Goal: Task Accomplishment & Management: Manage account settings

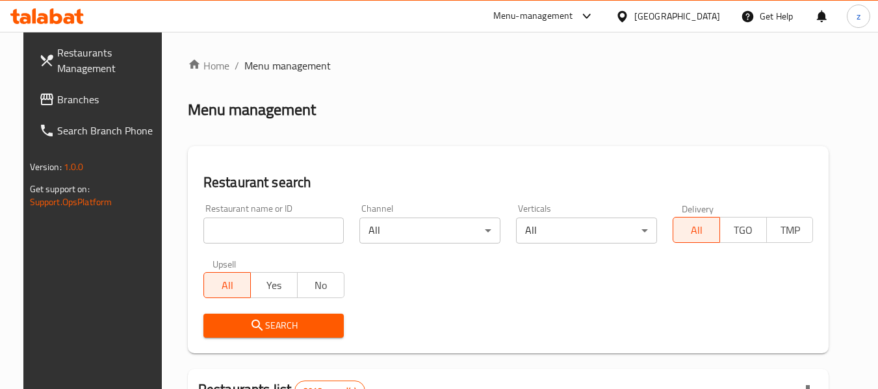
click at [708, 19] on div "Bahrain" at bounding box center [677, 16] width 86 height 14
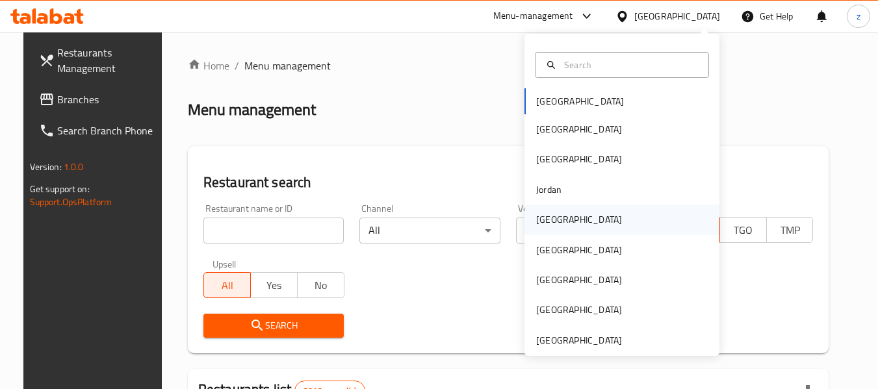
click at [577, 219] on div "[GEOGRAPHIC_DATA]" at bounding box center [621, 220] width 195 height 30
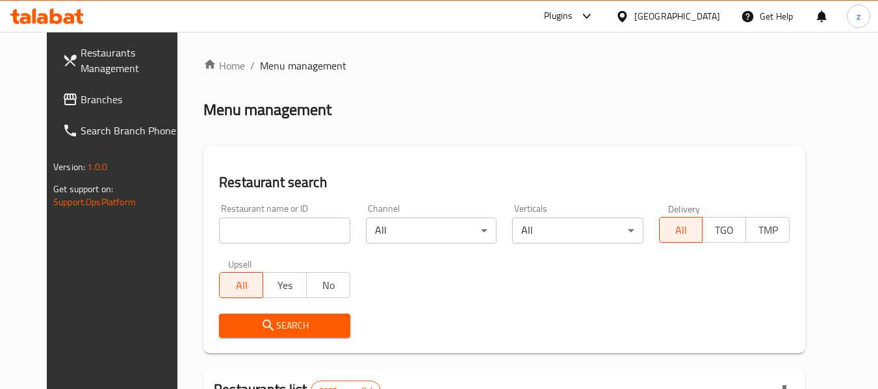
click at [81, 102] on span "Branches" at bounding box center [132, 100] width 103 height 16
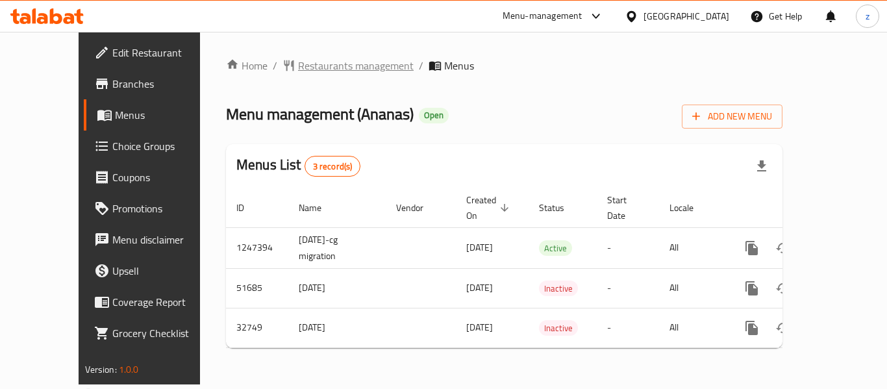
click at [301, 73] on span "Restaurants management" at bounding box center [356, 66] width 116 height 16
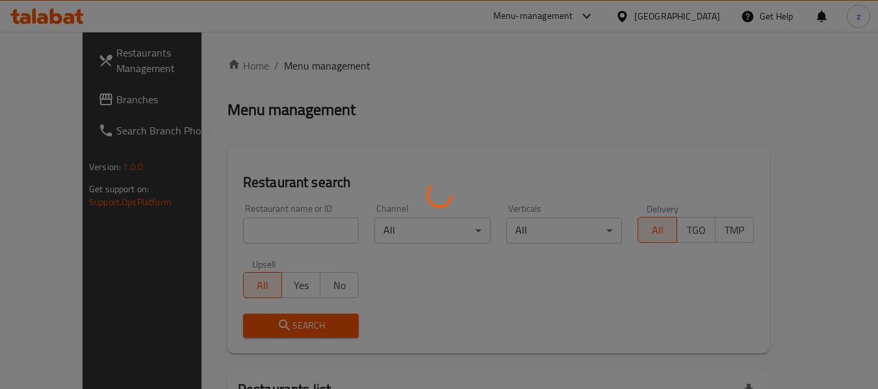
click at [246, 235] on div at bounding box center [439, 194] width 878 height 389
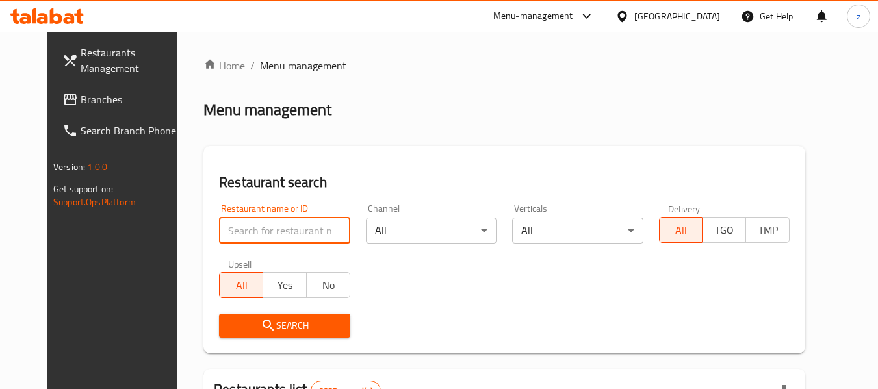
click at [246, 235] on input "search" at bounding box center [284, 231] width 131 height 26
paste input "16649"
type input "16649"
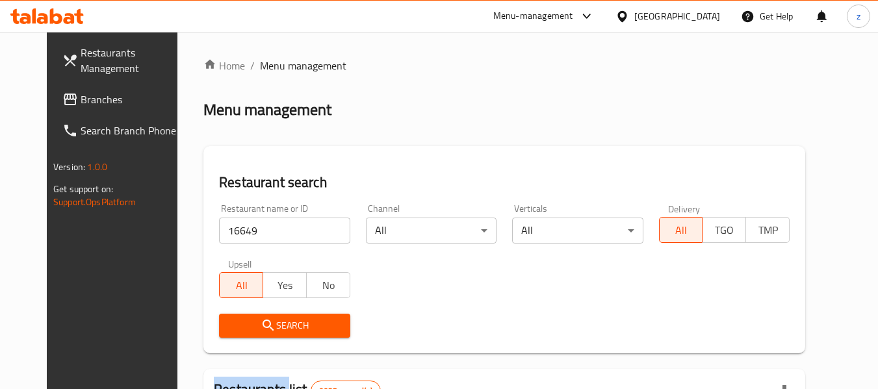
click at [292, 338] on div "Search" at bounding box center [284, 326] width 146 height 40
click at [273, 328] on span "Search" at bounding box center [284, 326] width 110 height 16
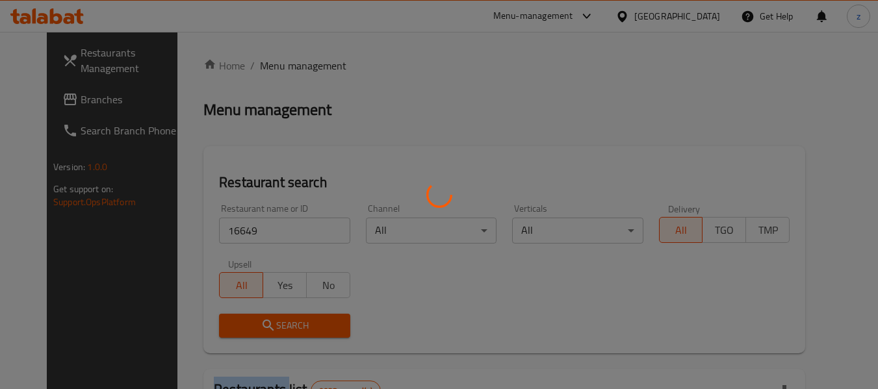
click at [273, 328] on div at bounding box center [439, 194] width 878 height 389
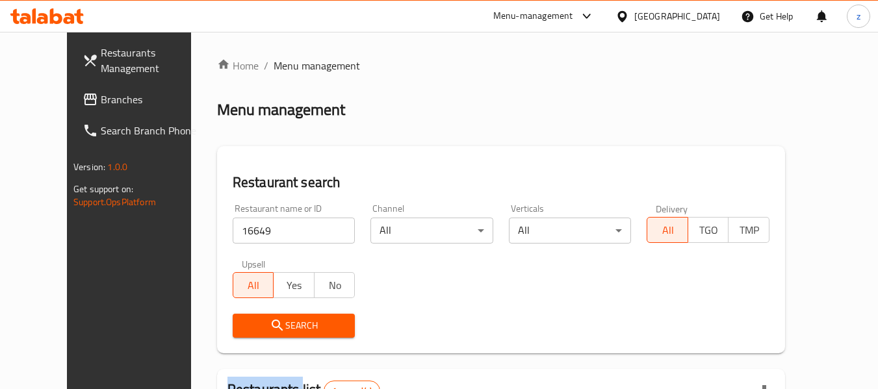
scroll to position [179, 0]
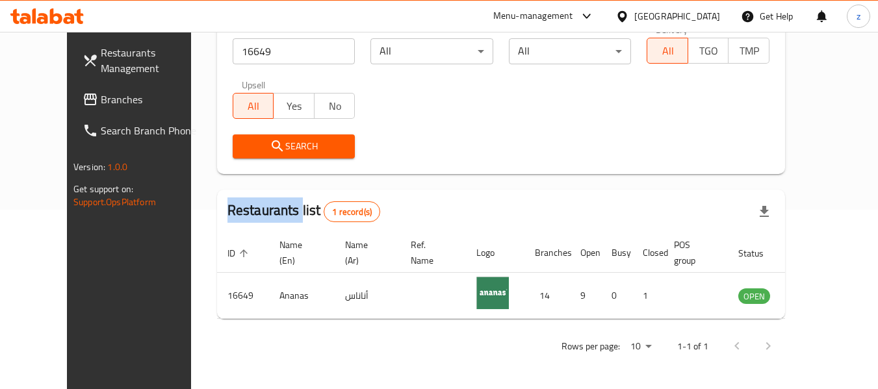
click at [79, 114] on link "Branches" at bounding box center [143, 99] width 142 height 31
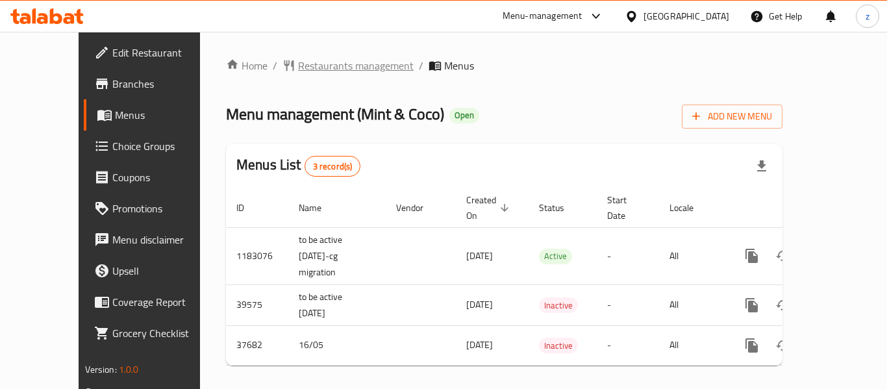
click at [304, 58] on span "Restaurants management" at bounding box center [356, 66] width 116 height 16
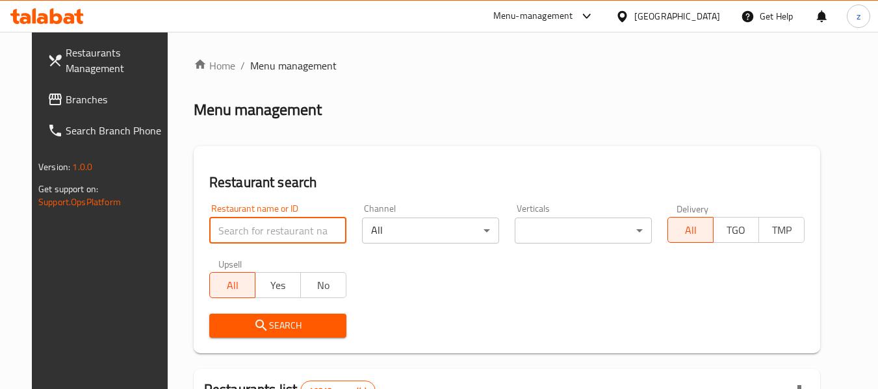
click at [244, 231] on input "search" at bounding box center [277, 231] width 137 height 26
paste input "19507"
type input "19507"
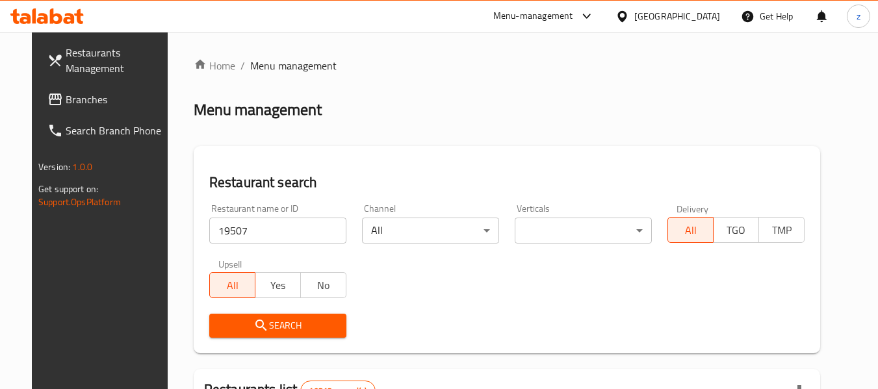
click at [294, 325] on span "Search" at bounding box center [278, 326] width 116 height 16
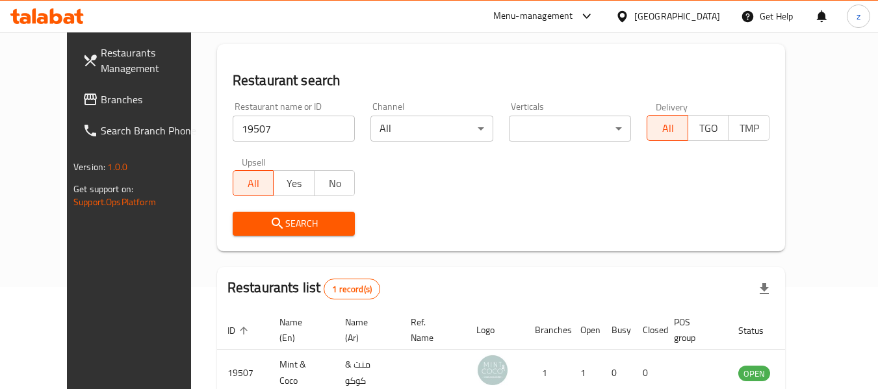
scroll to position [179, 0]
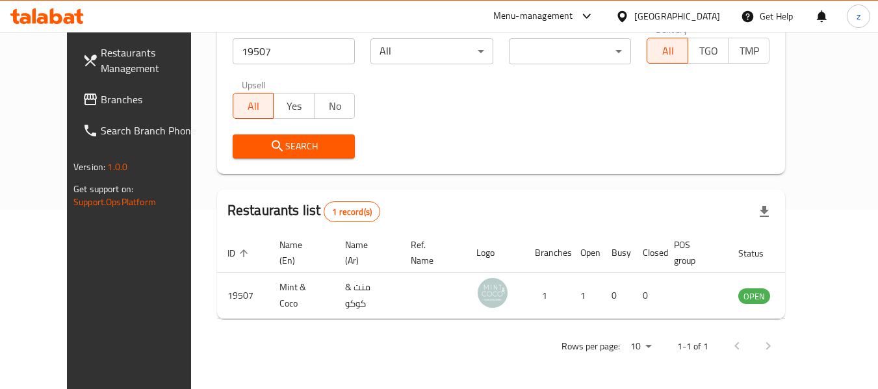
click at [101, 106] on span "Branches" at bounding box center [152, 100] width 103 height 16
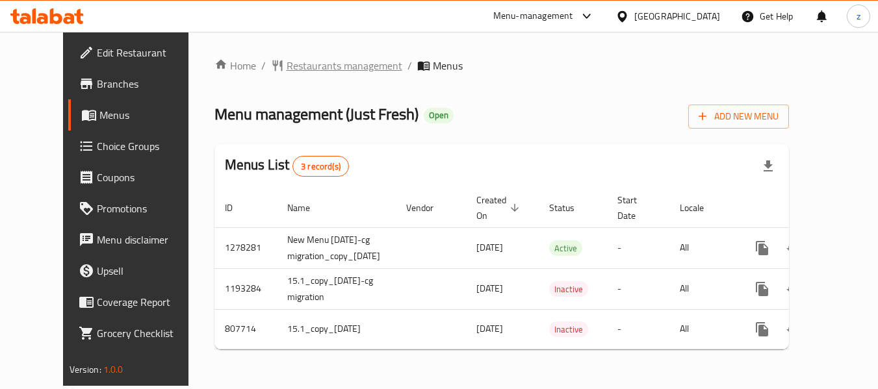
click at [286, 73] on span "Restaurants management" at bounding box center [344, 66] width 116 height 16
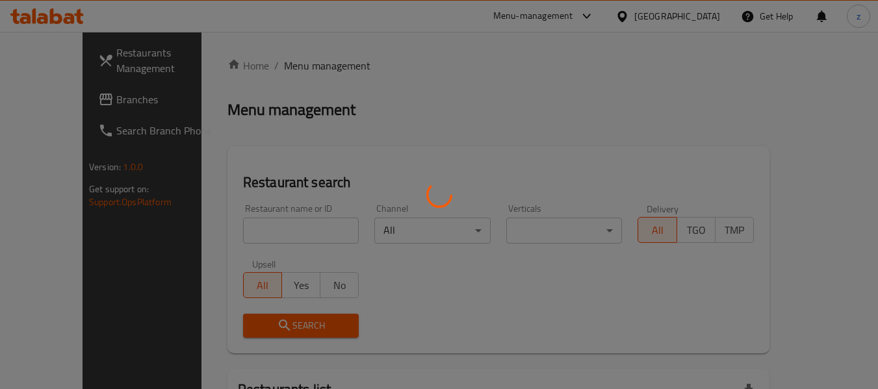
click at [256, 226] on div at bounding box center [439, 194] width 878 height 389
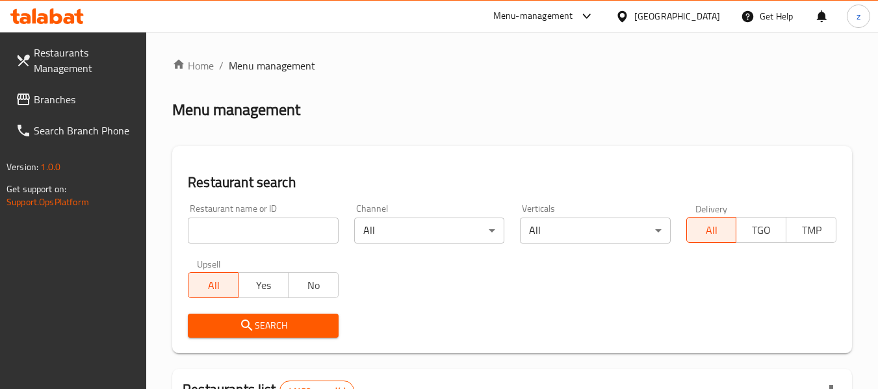
click at [246, 230] on input "search" at bounding box center [263, 231] width 150 height 26
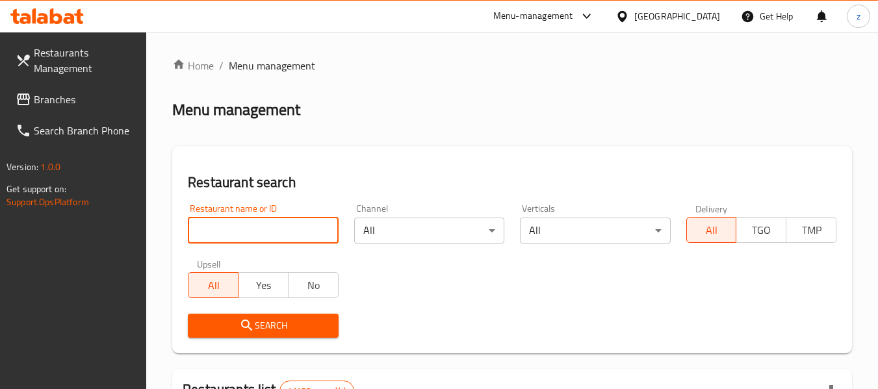
paste input "8729"
type input "8729"
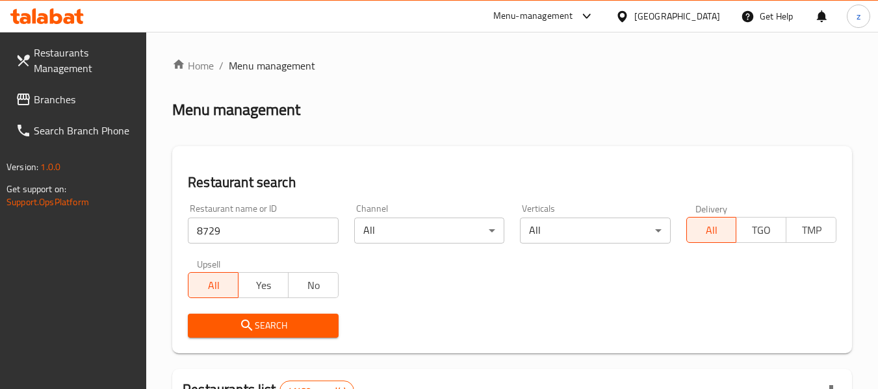
click at [282, 321] on span "Search" at bounding box center [262, 326] width 129 height 16
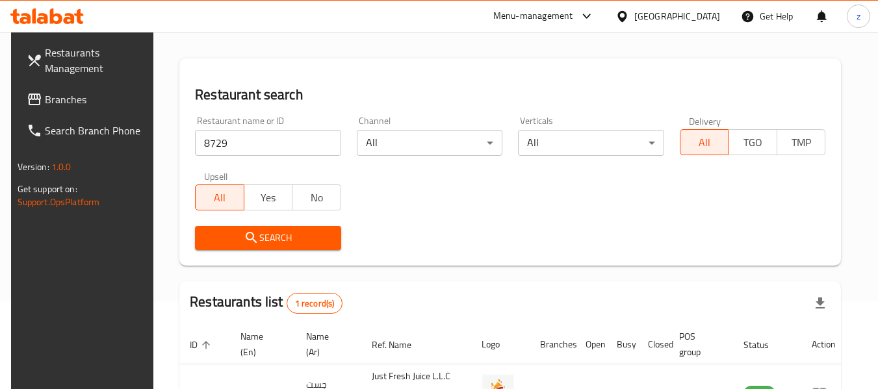
scroll to position [174, 0]
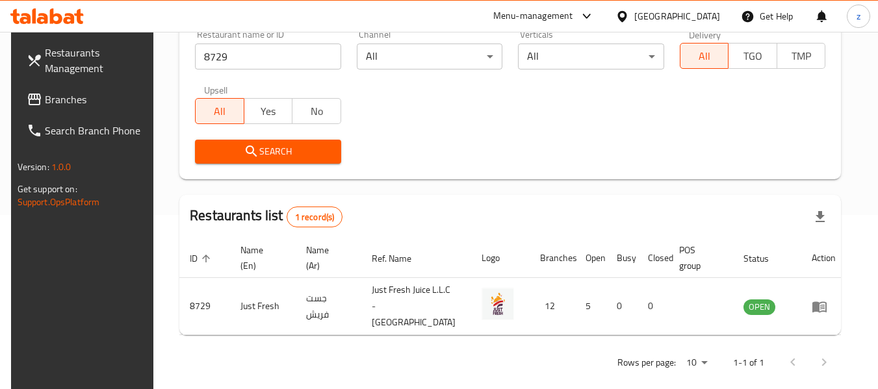
click at [102, 97] on span "Branches" at bounding box center [96, 100] width 103 height 16
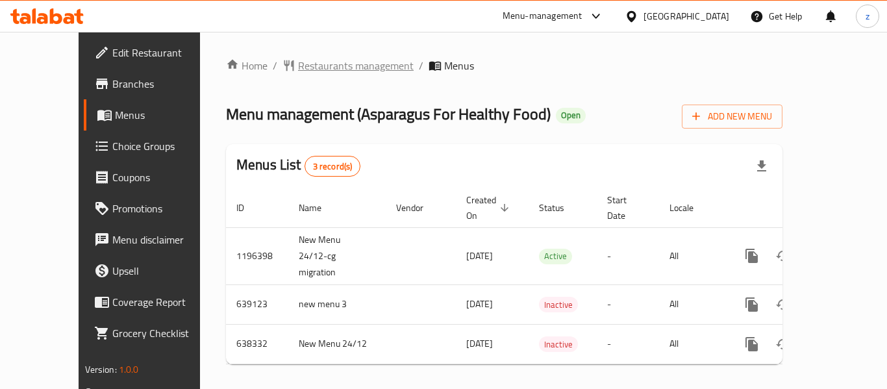
click at [312, 68] on span "Restaurants management" at bounding box center [356, 66] width 116 height 16
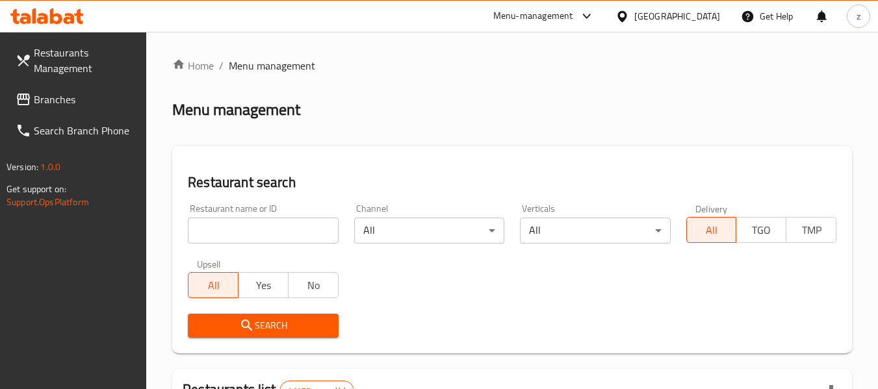
click at [244, 232] on input "search" at bounding box center [263, 231] width 150 height 26
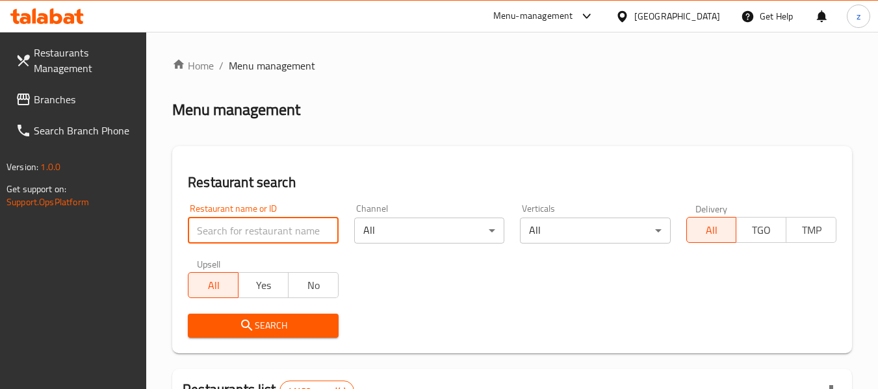
paste input "633620"
type input "633620"
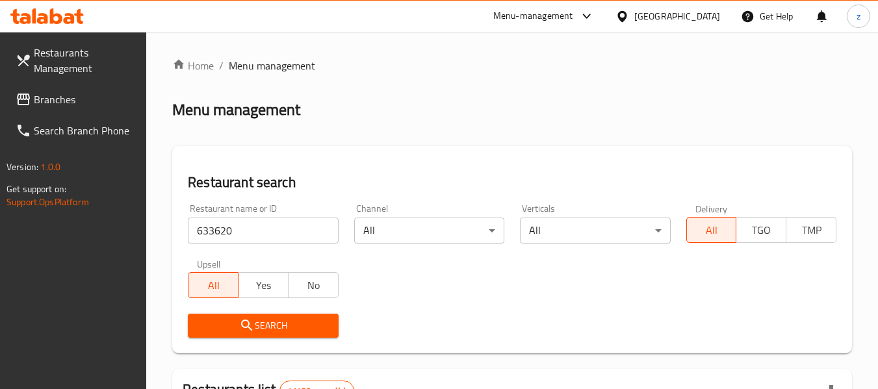
click at [280, 320] on span "Search" at bounding box center [262, 326] width 129 height 16
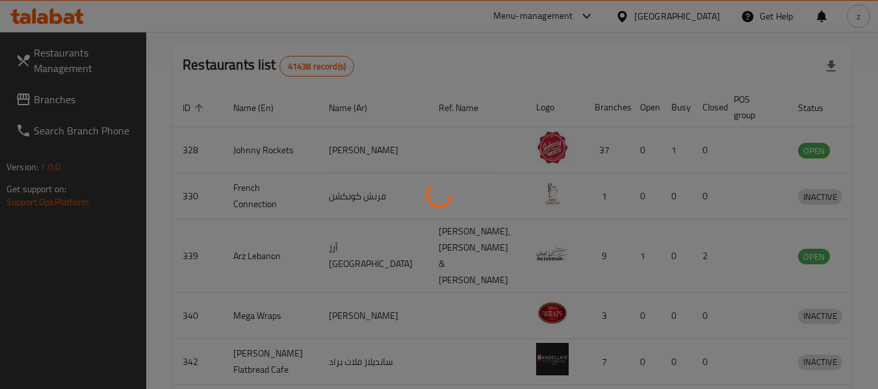
scroll to position [190, 0]
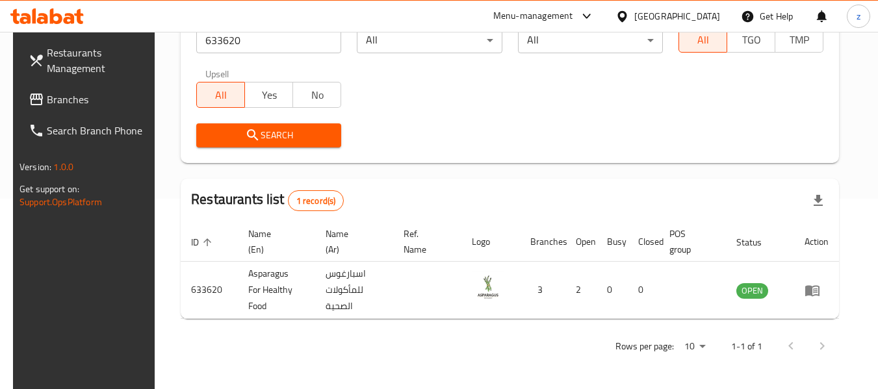
click at [70, 51] on span "Restaurants Management" at bounding box center [98, 60] width 103 height 31
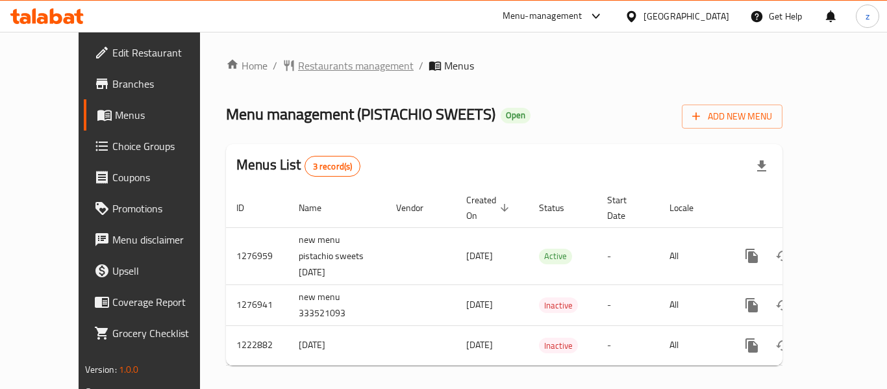
click at [298, 58] on span "Restaurants management" at bounding box center [356, 66] width 116 height 16
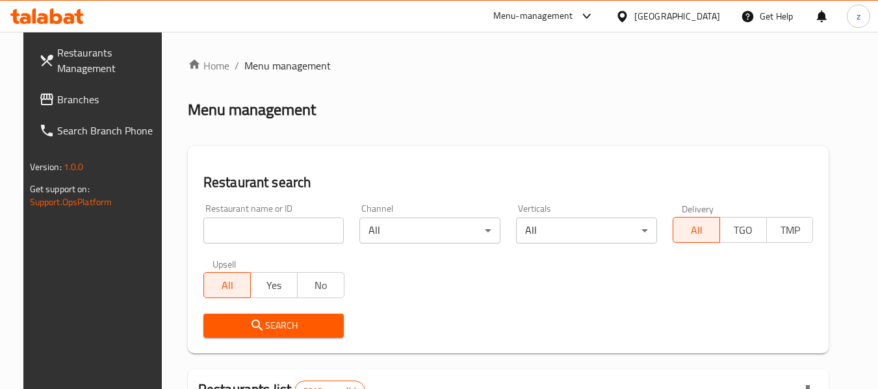
click at [246, 234] on input "search" at bounding box center [273, 231] width 141 height 26
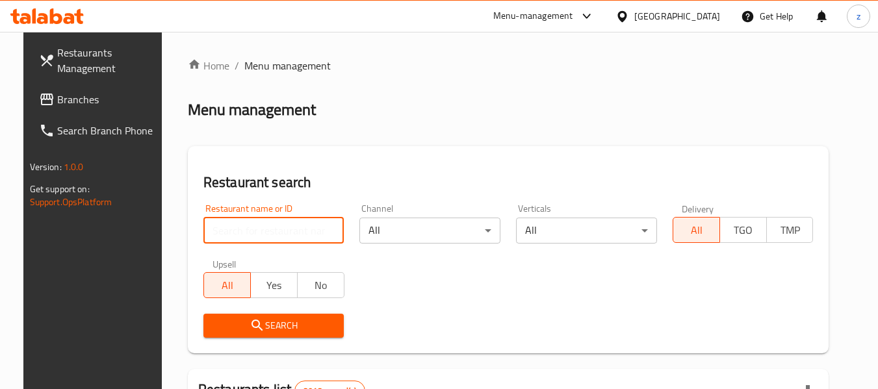
paste input "674187"
type input "674187"
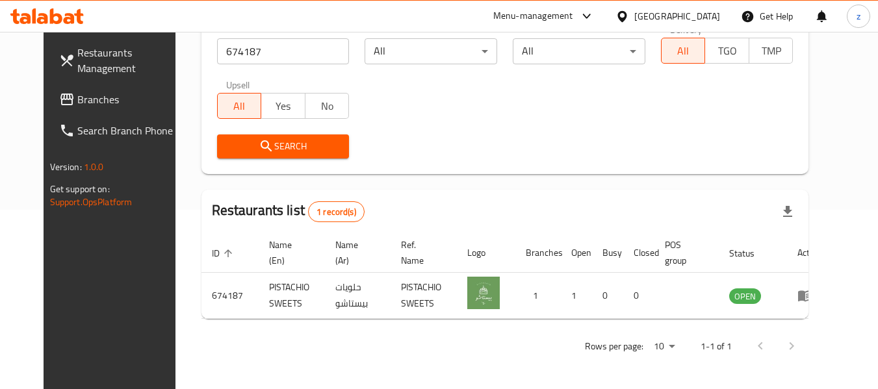
scroll to position [179, 0]
click at [77, 99] on span "Branches" at bounding box center [128, 100] width 103 height 16
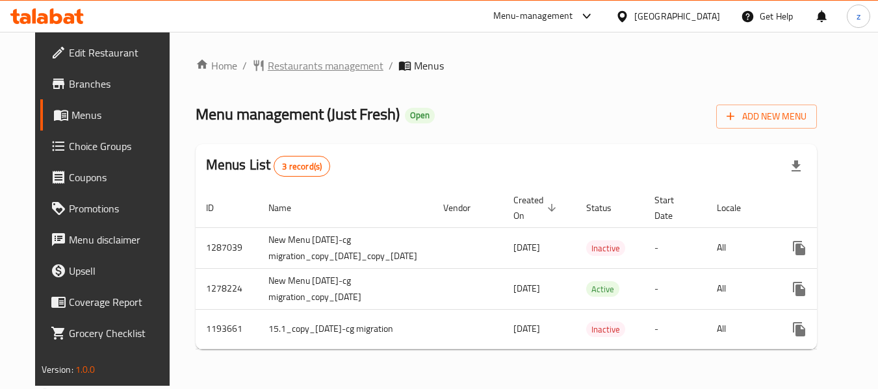
click at [301, 60] on span "Restaurants management" at bounding box center [326, 66] width 116 height 16
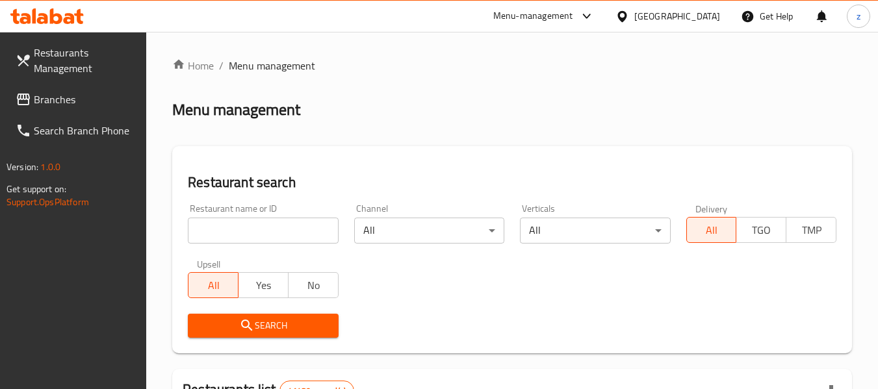
click at [251, 236] on input "search" at bounding box center [263, 231] width 150 height 26
paste input "8741"
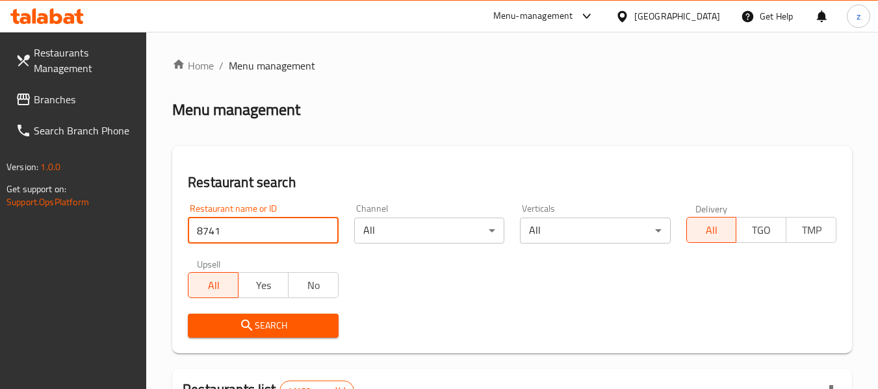
type input "8741"
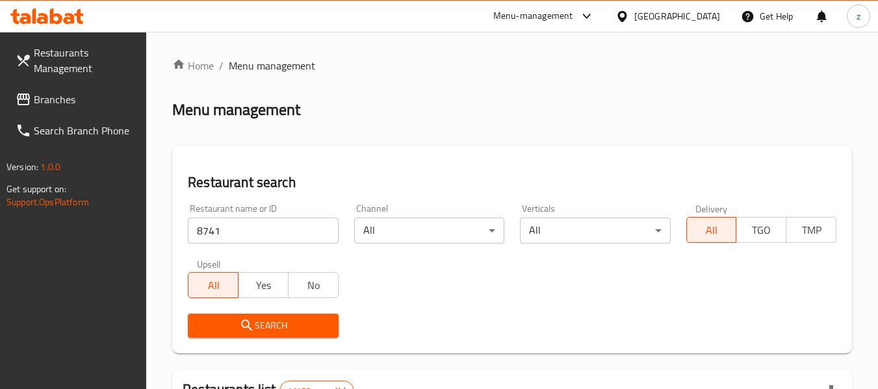
click at [281, 323] on span "Search" at bounding box center [262, 326] width 129 height 16
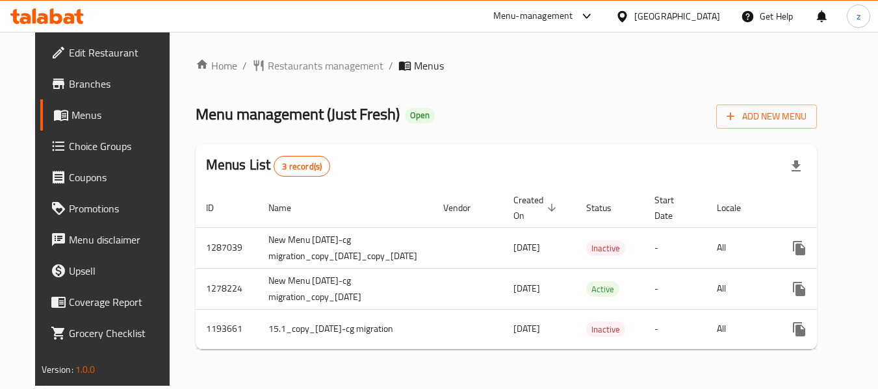
scroll to position [0, 86]
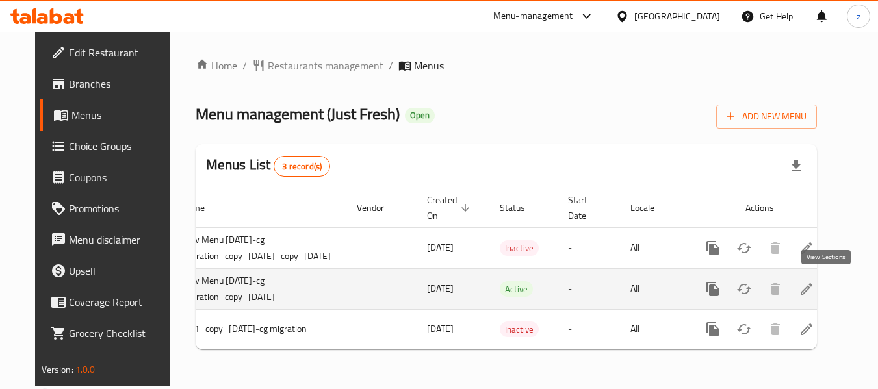
click at [814, 287] on icon "enhanced table" at bounding box center [806, 289] width 16 height 16
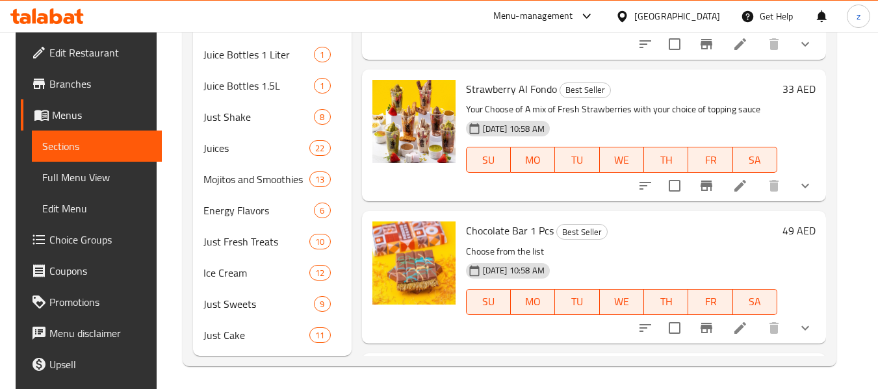
scroll to position [455, 0]
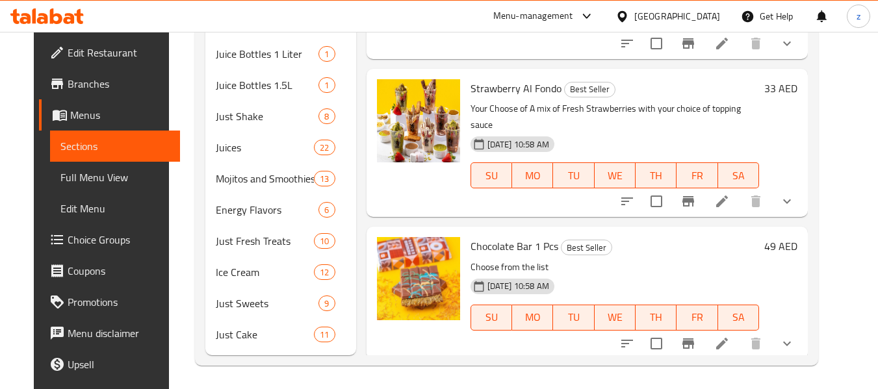
click at [68, 238] on span "Choice Groups" at bounding box center [119, 240] width 103 height 16
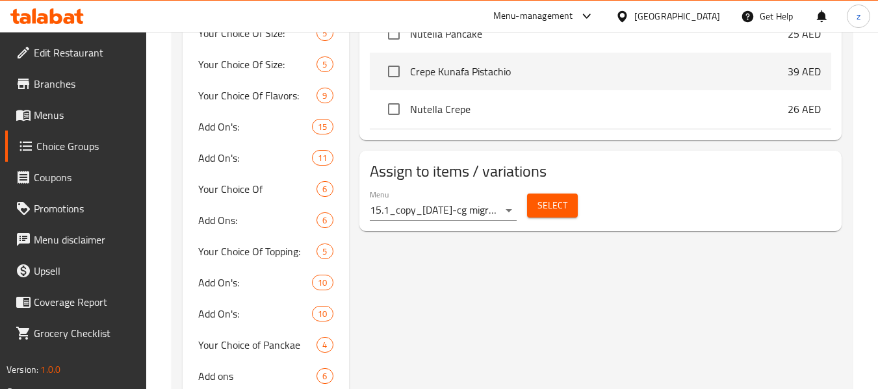
scroll to position [1559, 0]
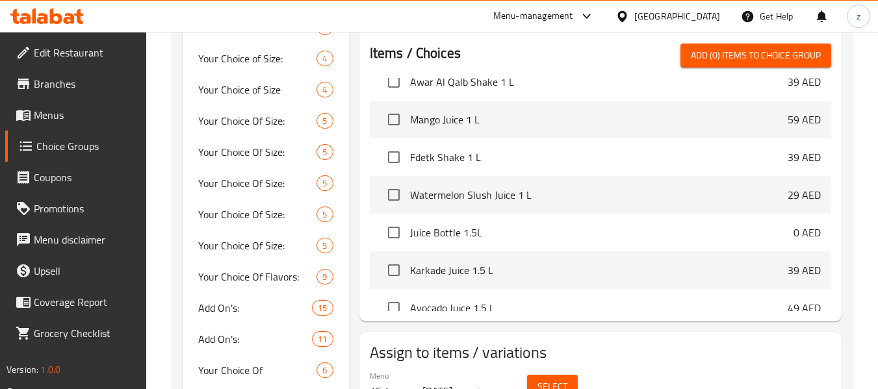
scroll to position [6597, 0]
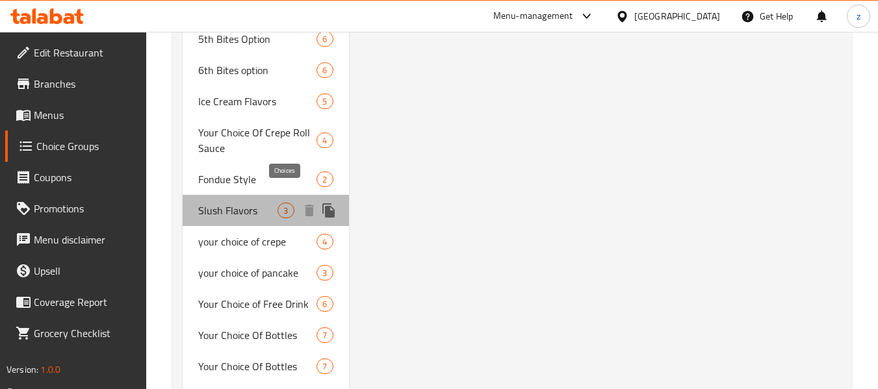
click at [283, 205] on span "3" at bounding box center [285, 211] width 15 height 12
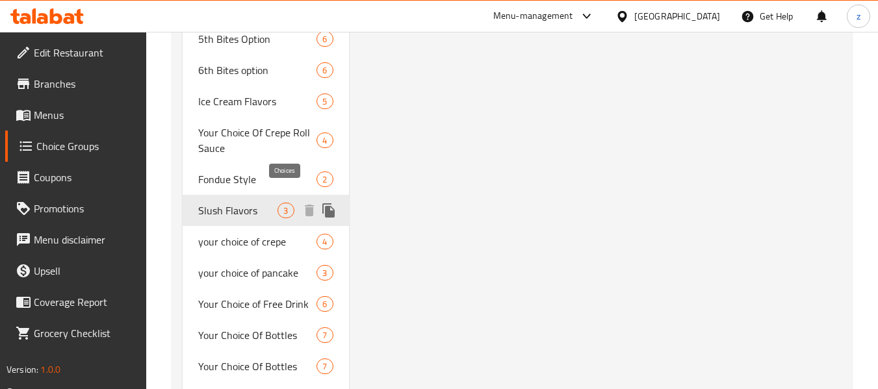
type input "Slush Flavors"
type input "نكهات سلاش"
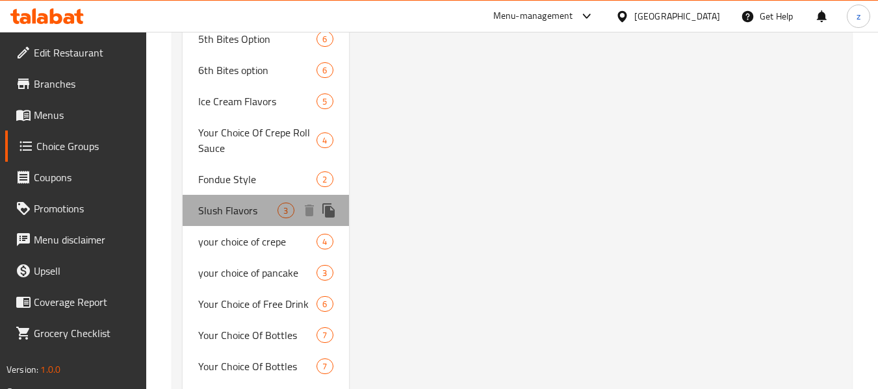
click at [251, 203] on span "Slush Flavors" at bounding box center [237, 211] width 79 height 16
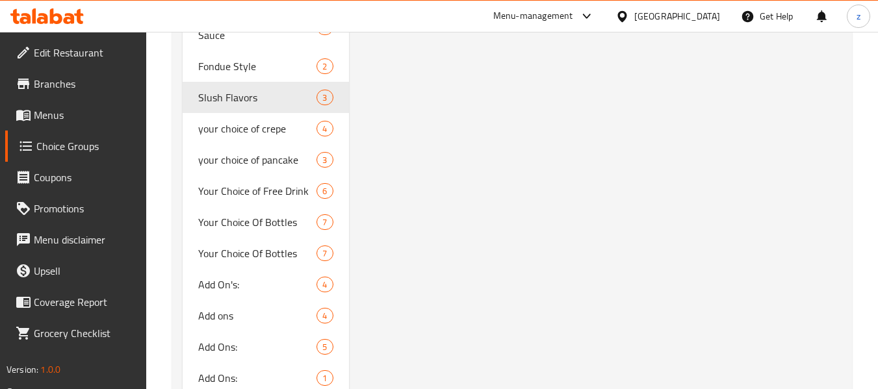
scroll to position [6560, 0]
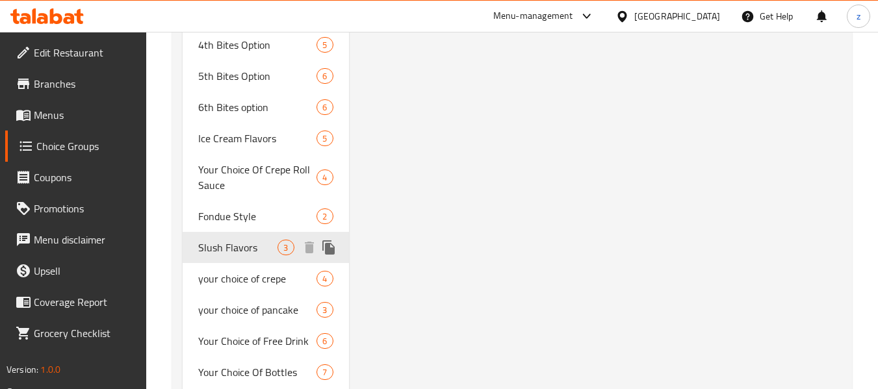
click at [235, 240] on span "Slush Flavors" at bounding box center [237, 248] width 79 height 16
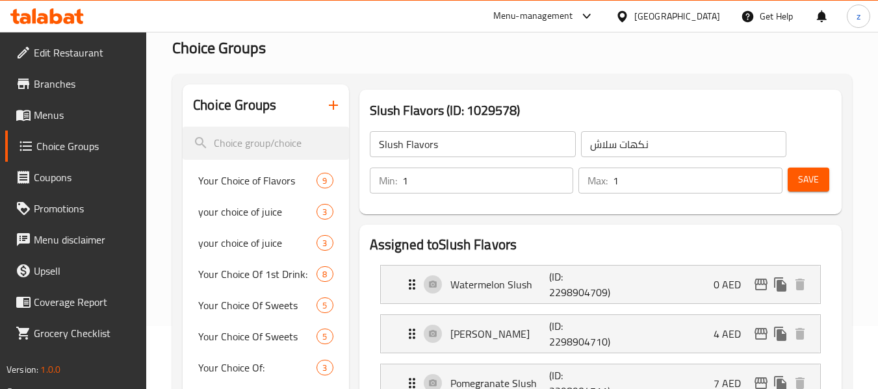
scroll to position [0, 0]
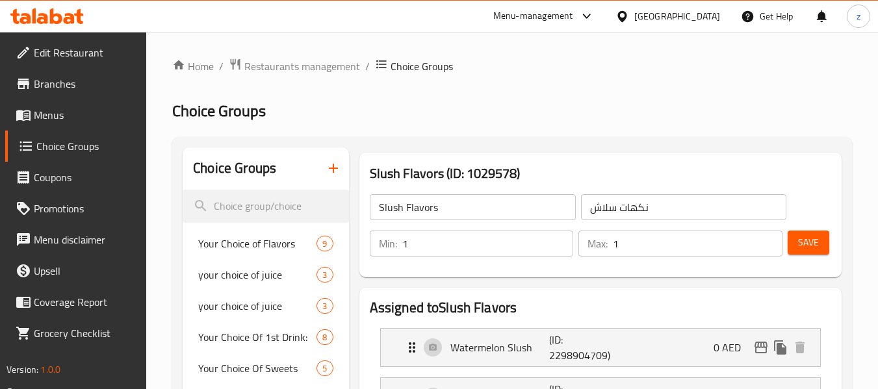
click at [64, 21] on icon at bounding box center [69, 18] width 11 height 11
